Goal: Task Accomplishment & Management: Use online tool/utility

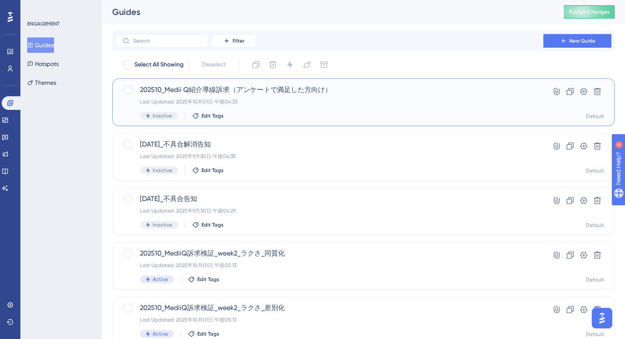
click at [347, 100] on div "Last Updated: 2025年10月01日 午後04:33" at bounding box center [330, 101] width 380 height 7
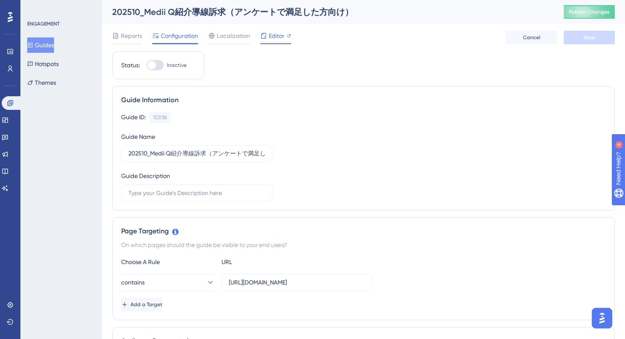
click at [267, 38] on div "Editor" at bounding box center [275, 36] width 31 height 10
